Goal: Answer question/provide support: Answer question/provide support

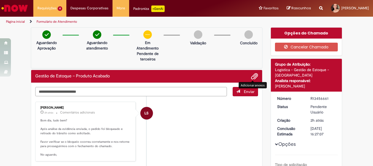
click at [100, 88] on textarea "Digite sua mensagem aqui..." at bounding box center [131, 91] width 192 height 9
type textarea "**********"
click at [237, 92] on span "submit" at bounding box center [238, 91] width 4 height 4
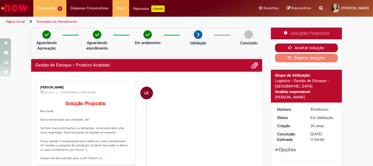
click at [322, 45] on button "Aceitar solução" at bounding box center [306, 47] width 63 height 9
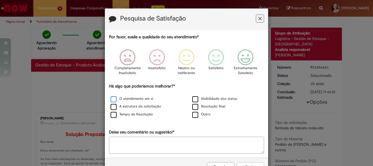
click at [124, 101] on label "O atendimento em si" at bounding box center [132, 98] width 43 height 5
click at [150, 115] on label "Tempo de Resolução" at bounding box center [132, 114] width 42 height 5
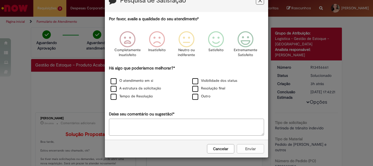
click at [236, 128] on textarea "Deixe seu comentário ou sugestão!*" at bounding box center [186, 127] width 155 height 17
type textarea "*"
click at [252, 150] on div "Cancelar Enviar" at bounding box center [186, 149] width 163 height 18
click at [159, 129] on textarea "*" at bounding box center [186, 127] width 155 height 17
click at [112, 123] on textarea "*" at bounding box center [186, 127] width 155 height 17
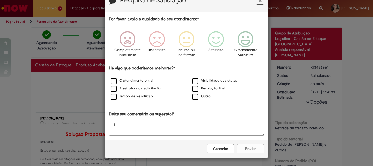
scroll to position [18, 0]
drag, startPoint x: 248, startPoint y: 145, endPoint x: 233, endPoint y: 143, distance: 14.4
click at [249, 145] on div "Cancelar Enviar" at bounding box center [186, 149] width 163 height 18
click at [250, 40] on icon "Feedback" at bounding box center [246, 39] width 21 height 16
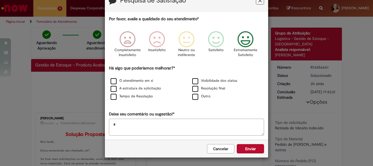
click at [168, 124] on textarea "*" at bounding box center [186, 127] width 155 height 17
click at [255, 148] on button "Enviar" at bounding box center [250, 148] width 27 height 9
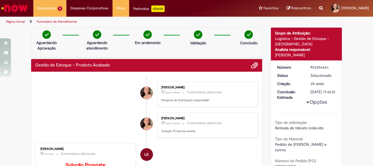
scroll to position [109, 0]
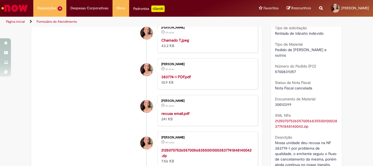
scroll to position [164, 0]
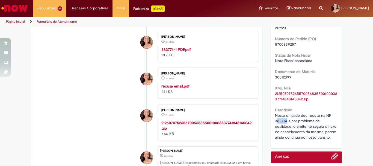
drag, startPoint x: 275, startPoint y: 117, endPoint x: 285, endPoint y: 116, distance: 9.3
click at [285, 116] on span "Nossa unidade deu recusa na NF 383774-1 por problema de qualidade, o emitente s…" at bounding box center [306, 126] width 63 height 27
drag, startPoint x: 272, startPoint y: 115, endPoint x: 285, endPoint y: 115, distance: 12.9
click at [285, 115] on div "Número R13456682 Status Pendente Usuário Criação 2h atrás 2 horas atrás Conclus…" at bounding box center [306, 38] width 71 height 221
copy span "383774"
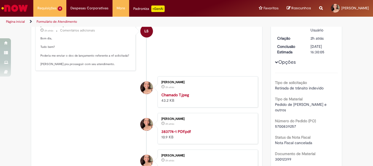
scroll to position [0, 0]
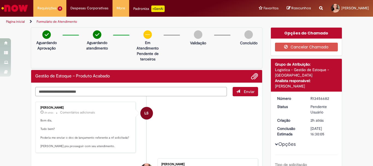
click at [86, 91] on textarea "Digite sua mensagem aqui..." at bounding box center [131, 91] width 192 height 9
paste textarea "**********"
click at [36, 91] on textarea "**********" at bounding box center [131, 91] width 192 height 9
click at [38, 92] on textarea "**********" at bounding box center [131, 91] width 192 height 9
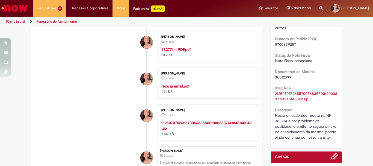
scroll to position [55, 0]
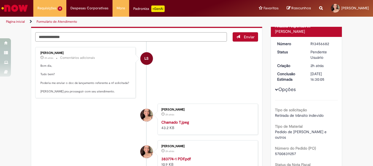
type textarea "**********"
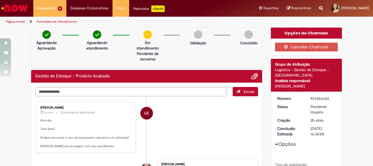
click at [245, 95] on button "Enviar" at bounding box center [245, 91] width 25 height 9
